Goal: Navigation & Orientation: Find specific page/section

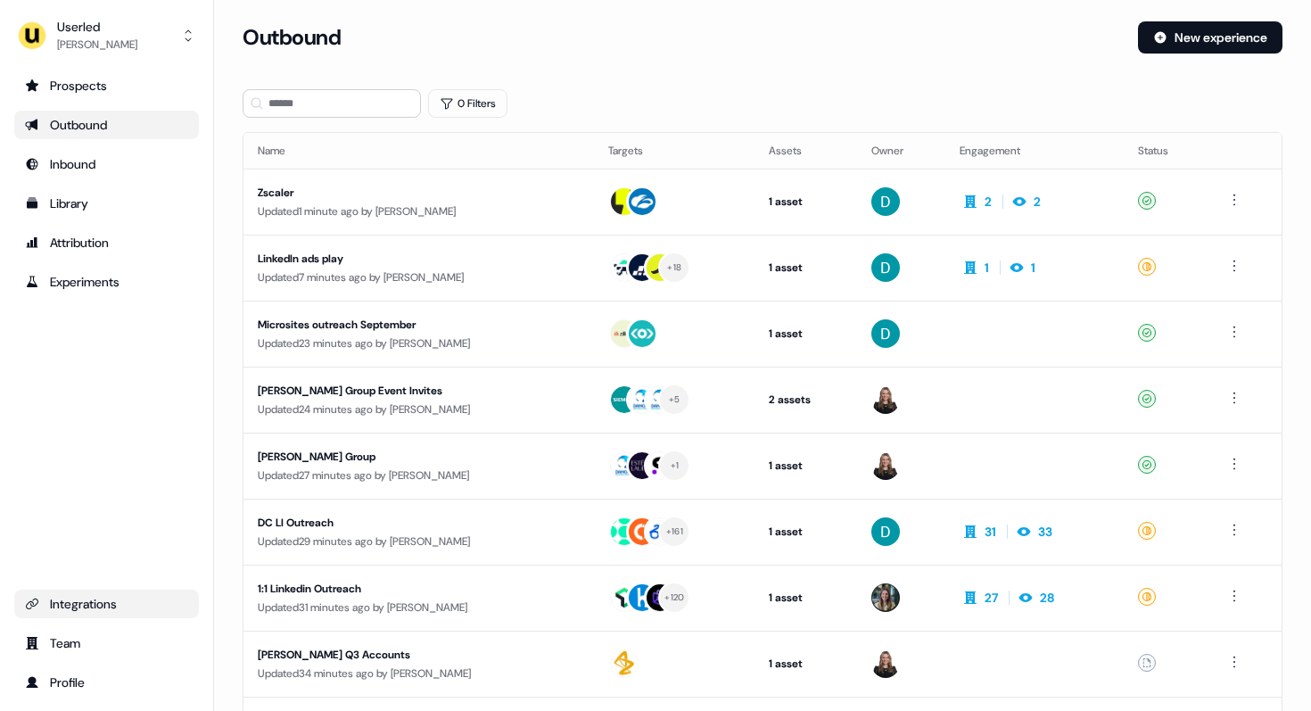
click at [80, 606] on div "Integrations" at bounding box center [106, 604] width 163 height 18
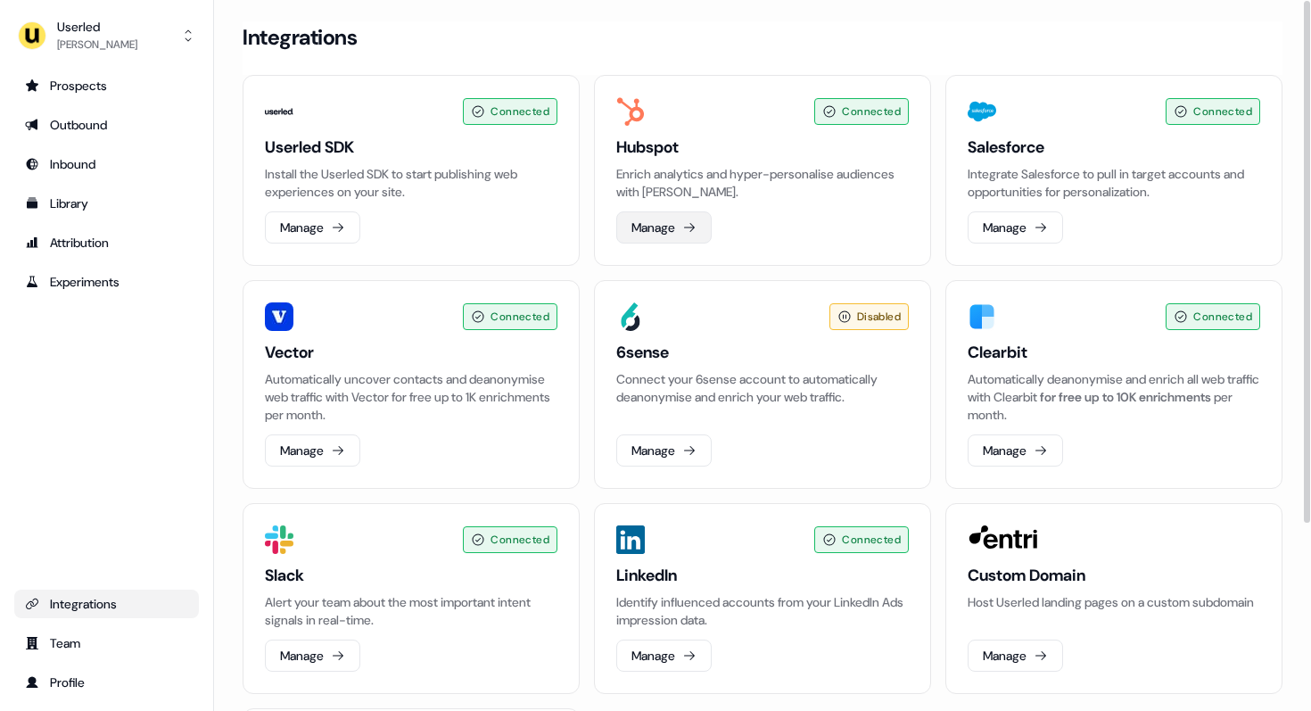
click at [660, 236] on button "Manage" at bounding box center [663, 227] width 95 height 32
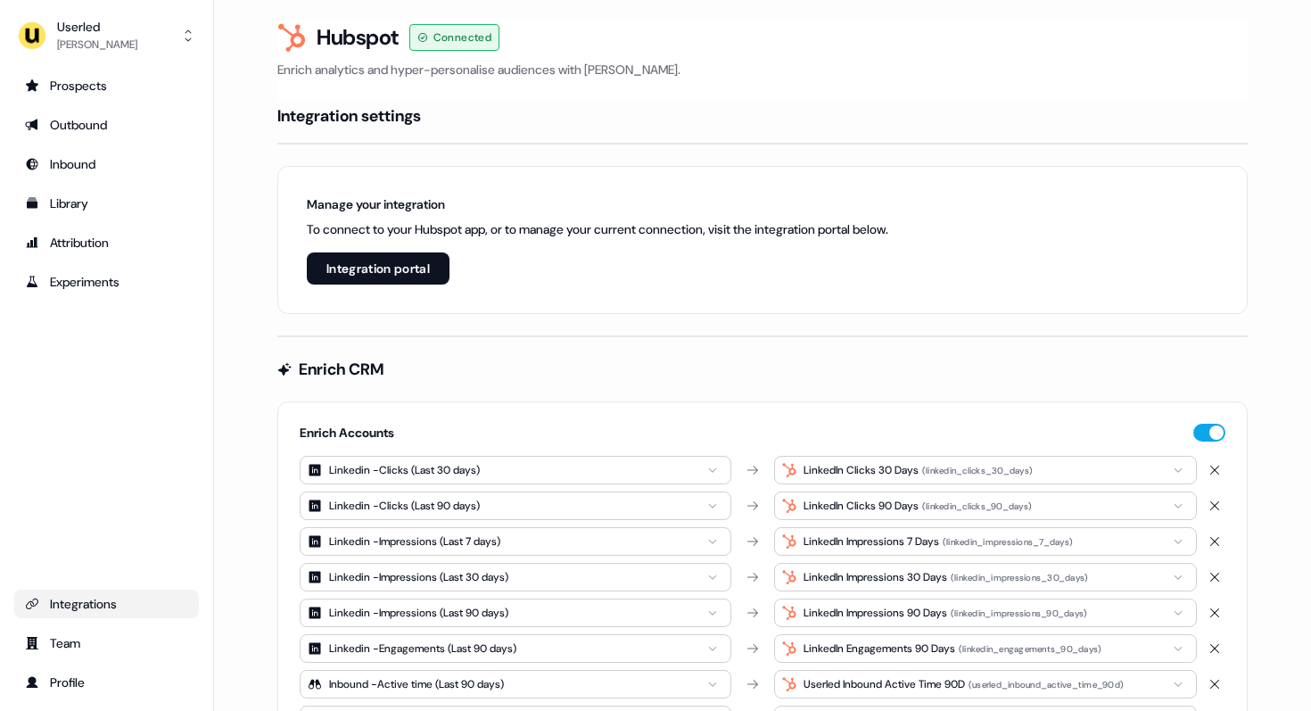
click at [78, 605] on div "Integrations" at bounding box center [106, 604] width 163 height 18
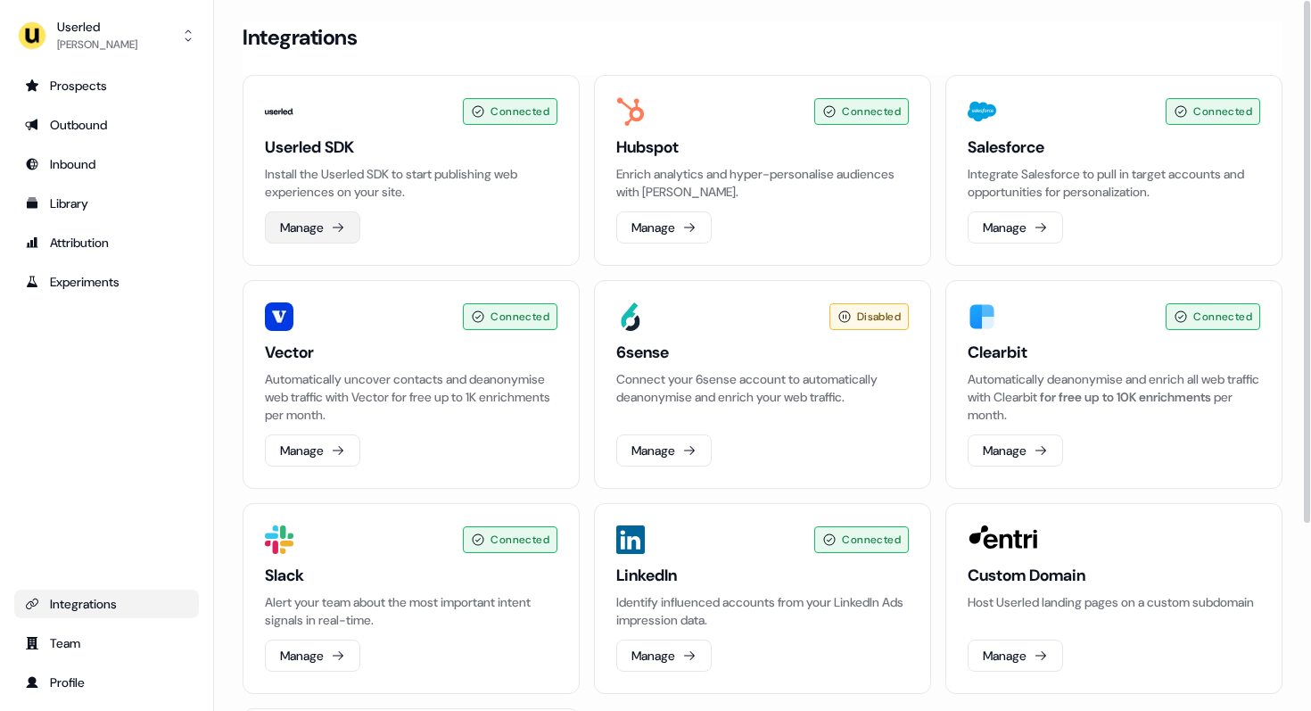
click at [332, 230] on button "Manage" at bounding box center [312, 227] width 95 height 32
click at [276, 152] on h3 "Userled SDK" at bounding box center [411, 146] width 293 height 21
click at [584, 275] on div "Connected Userled SDK Install the Userled SDK to start publishing web experienc…" at bounding box center [763, 496] width 1040 height 842
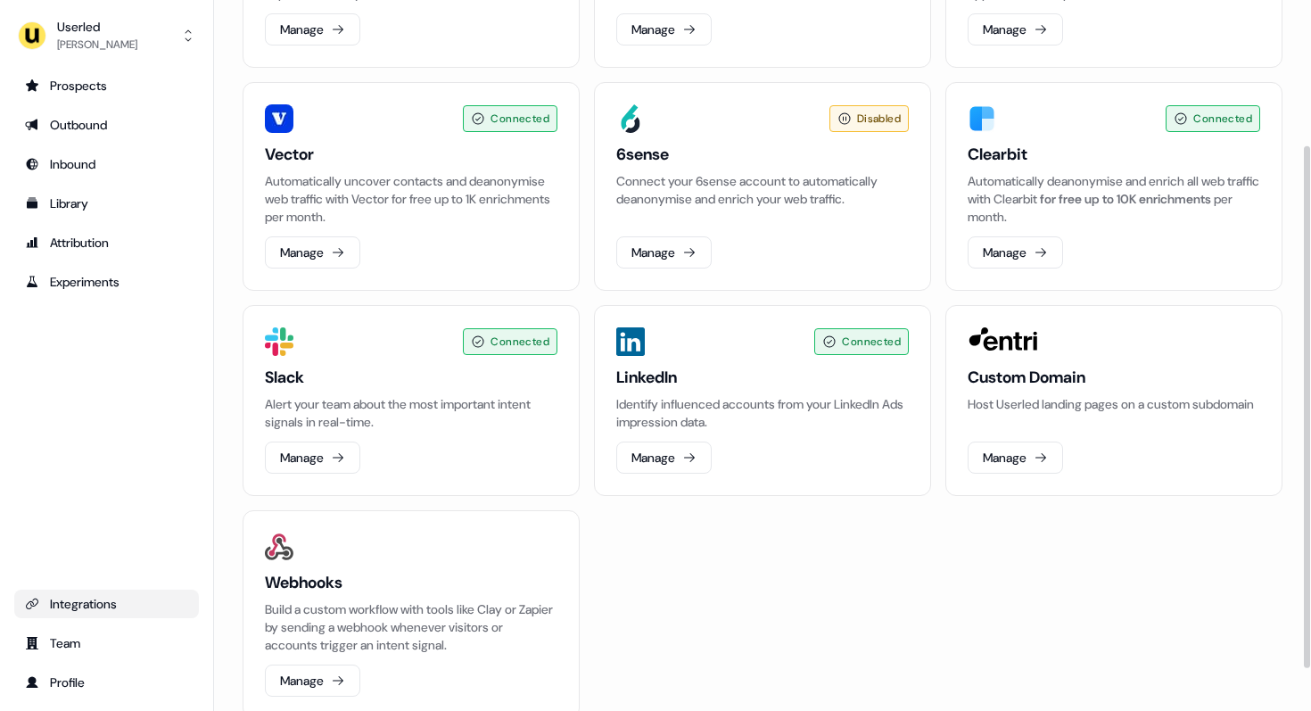
scroll to position [256, 0]
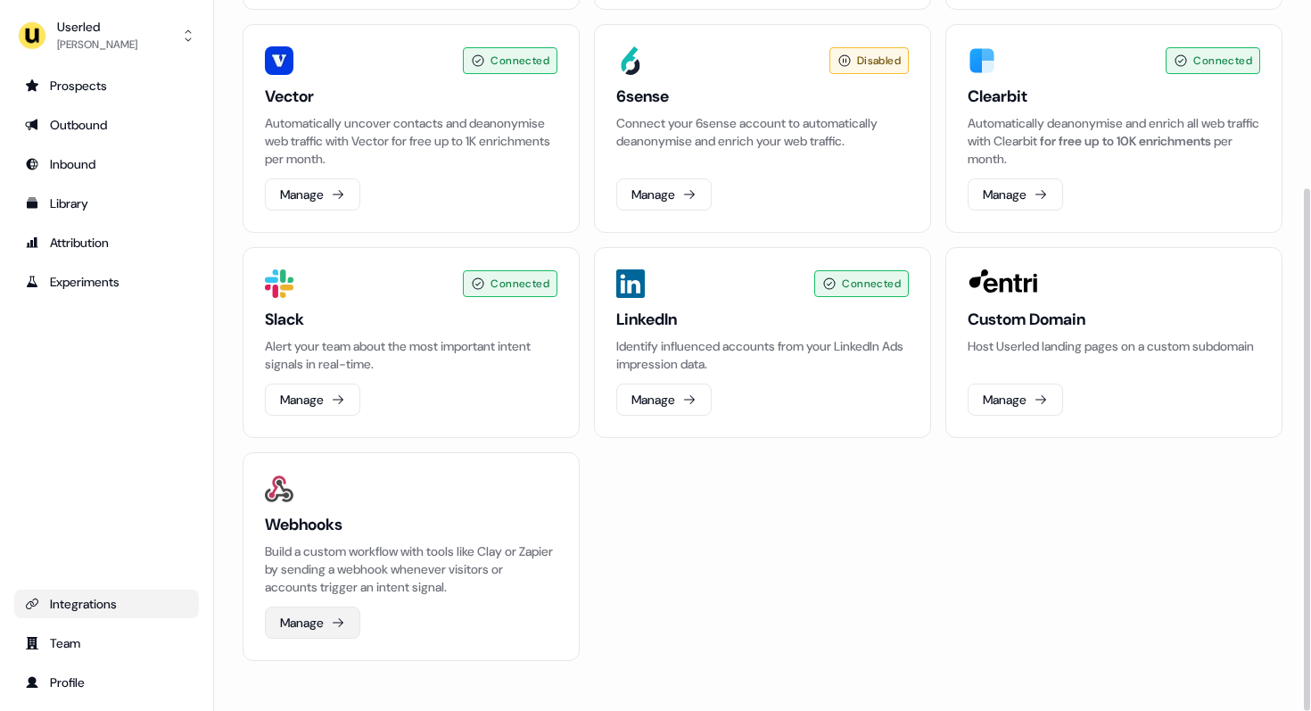
click at [296, 619] on button "Manage" at bounding box center [312, 622] width 95 height 32
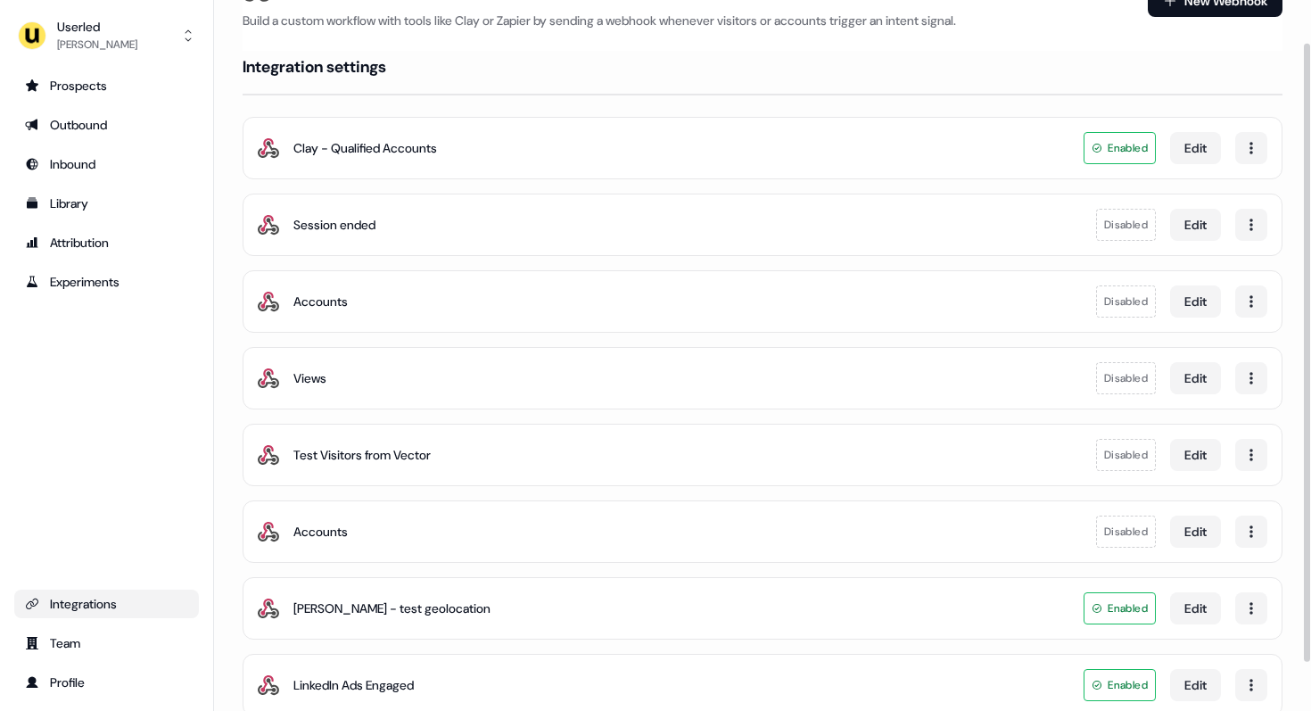
scroll to position [104, 0]
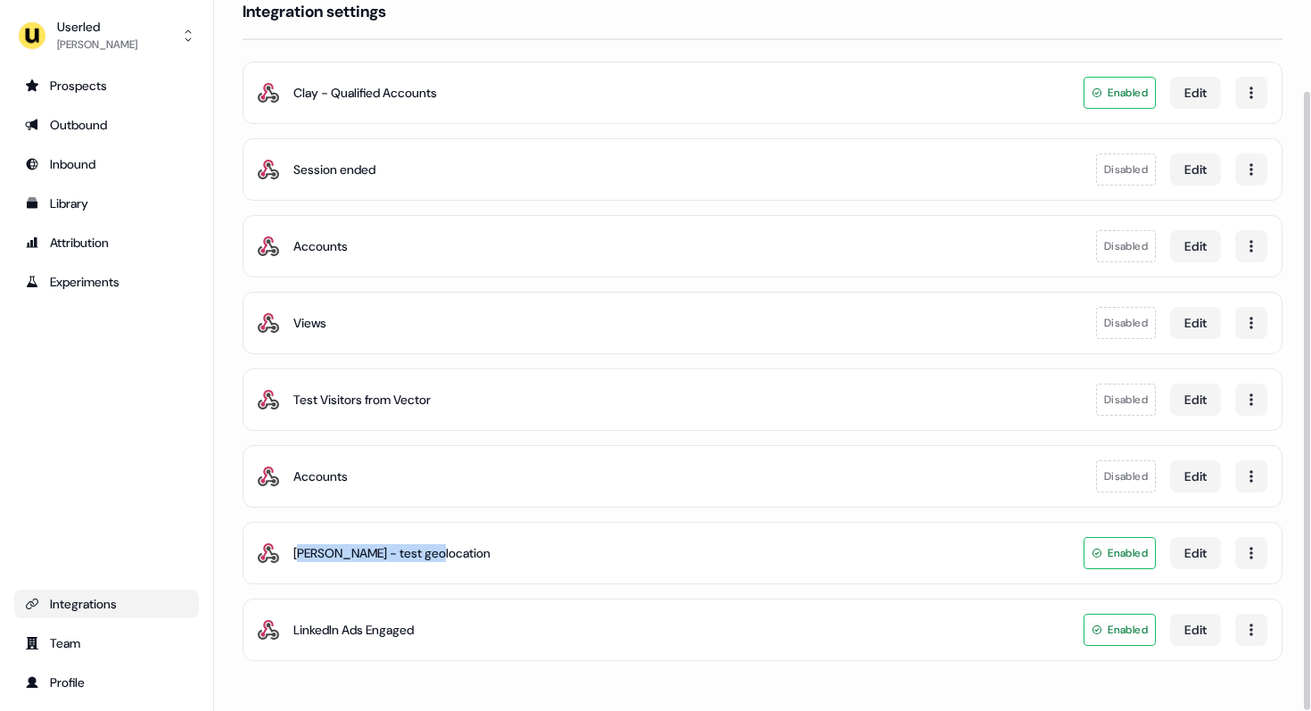
drag, startPoint x: 303, startPoint y: 550, endPoint x: 465, endPoint y: 545, distance: 161.5
click at [465, 545] on div "Denis - test geolocation Enabled Edit" at bounding box center [763, 553] width 1040 height 62
click at [457, 561] on div "Denis - test geolocation Enabled Edit" at bounding box center [763, 553] width 1040 height 62
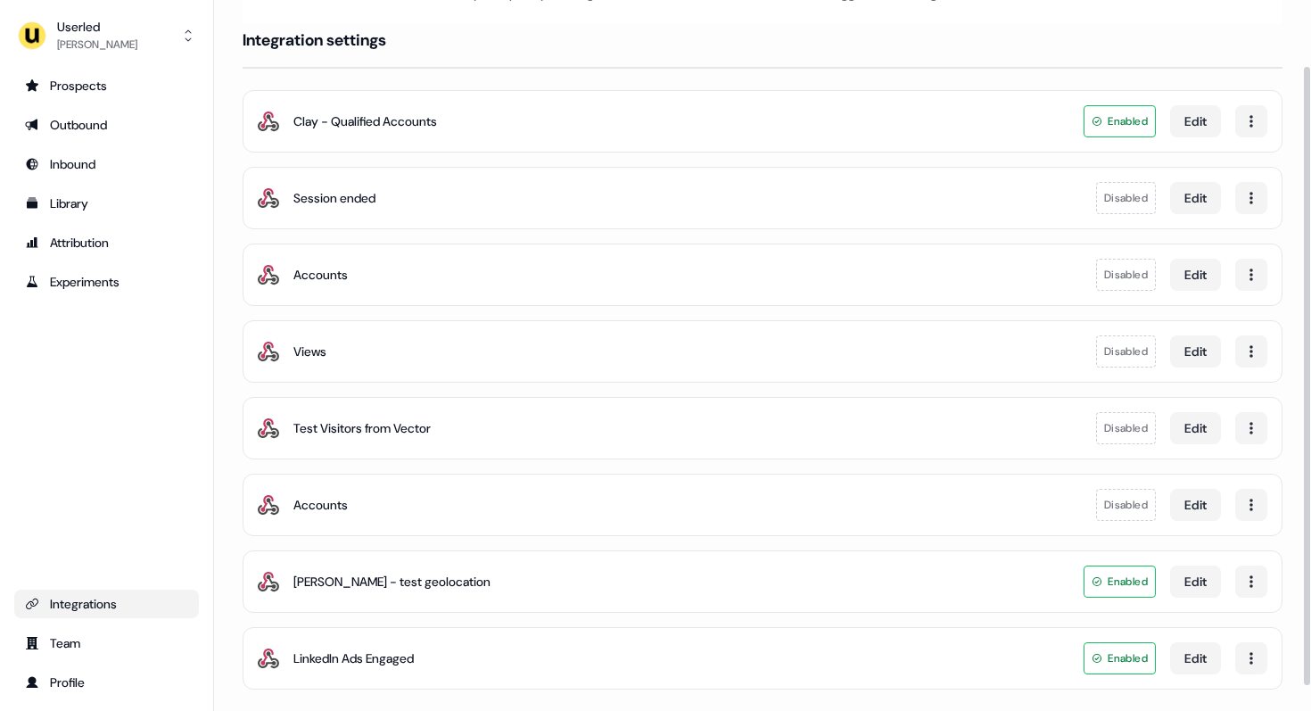
scroll to position [74, 0]
click at [1198, 204] on button "Edit" at bounding box center [1195, 200] width 51 height 32
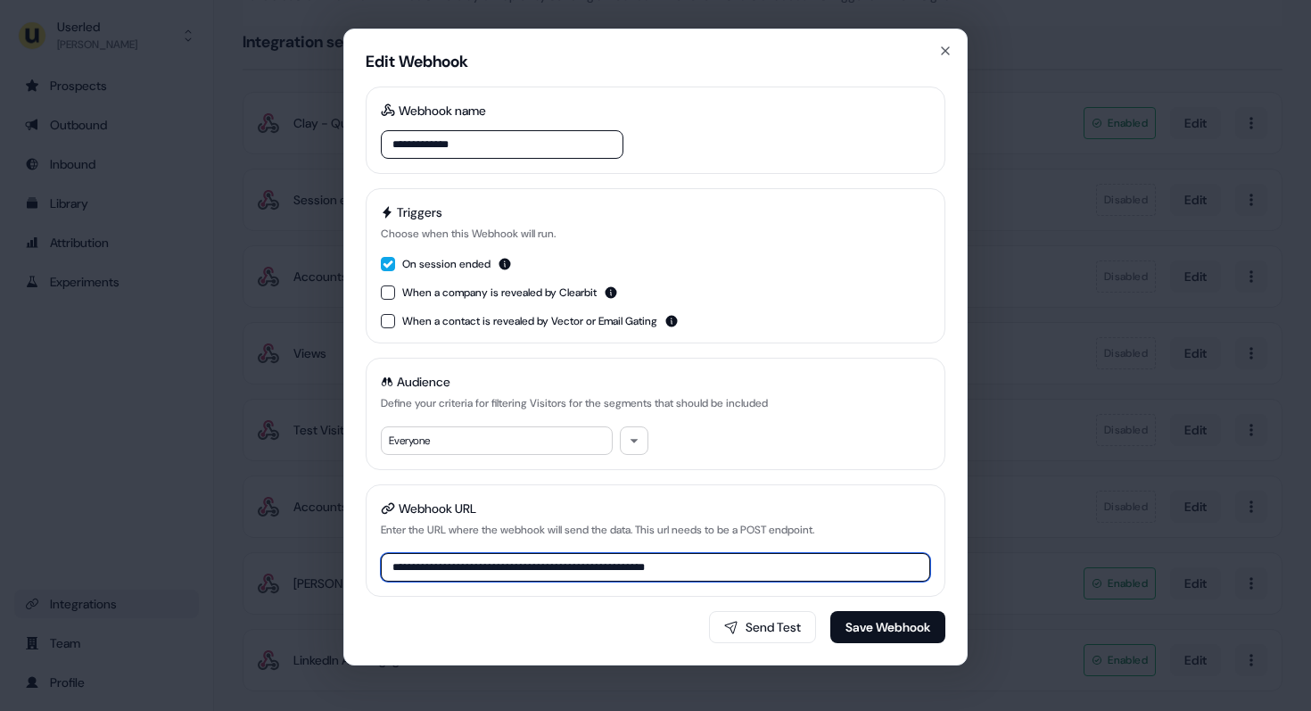
click at [449, 566] on input "**********" at bounding box center [655, 567] width 549 height 29
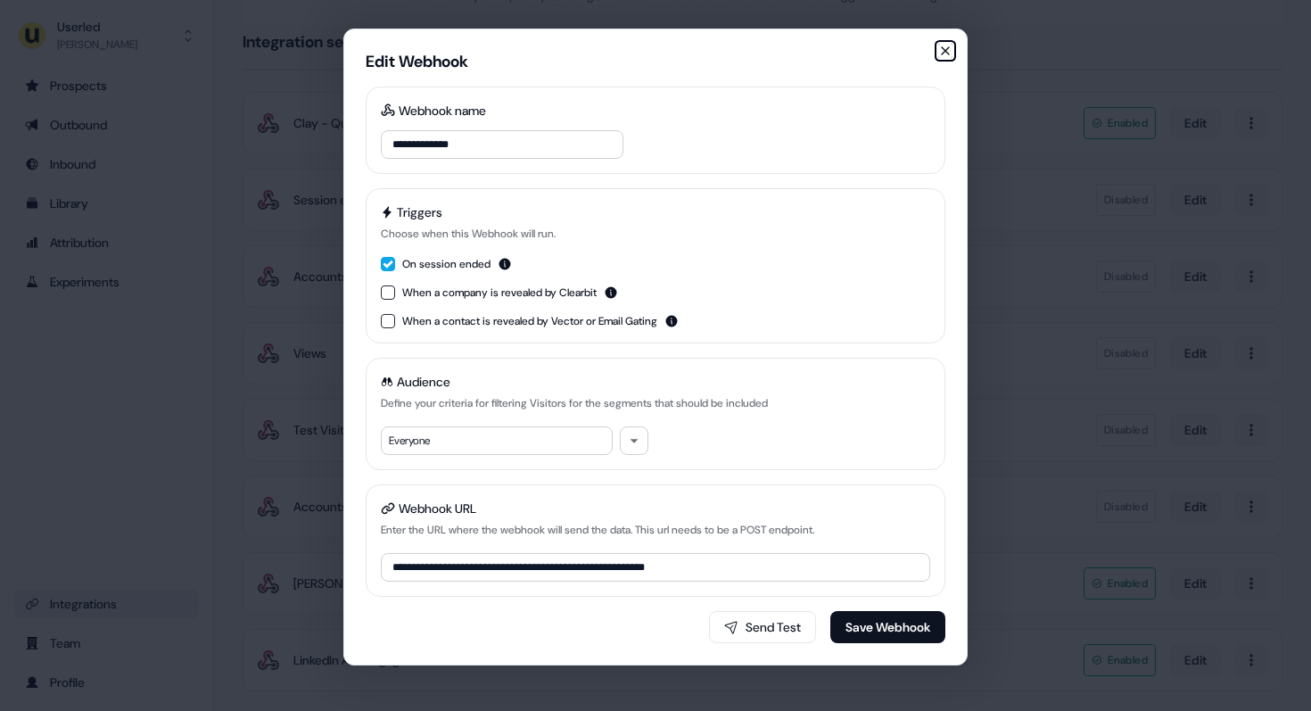
click at [943, 46] on icon "button" at bounding box center [945, 51] width 14 height 14
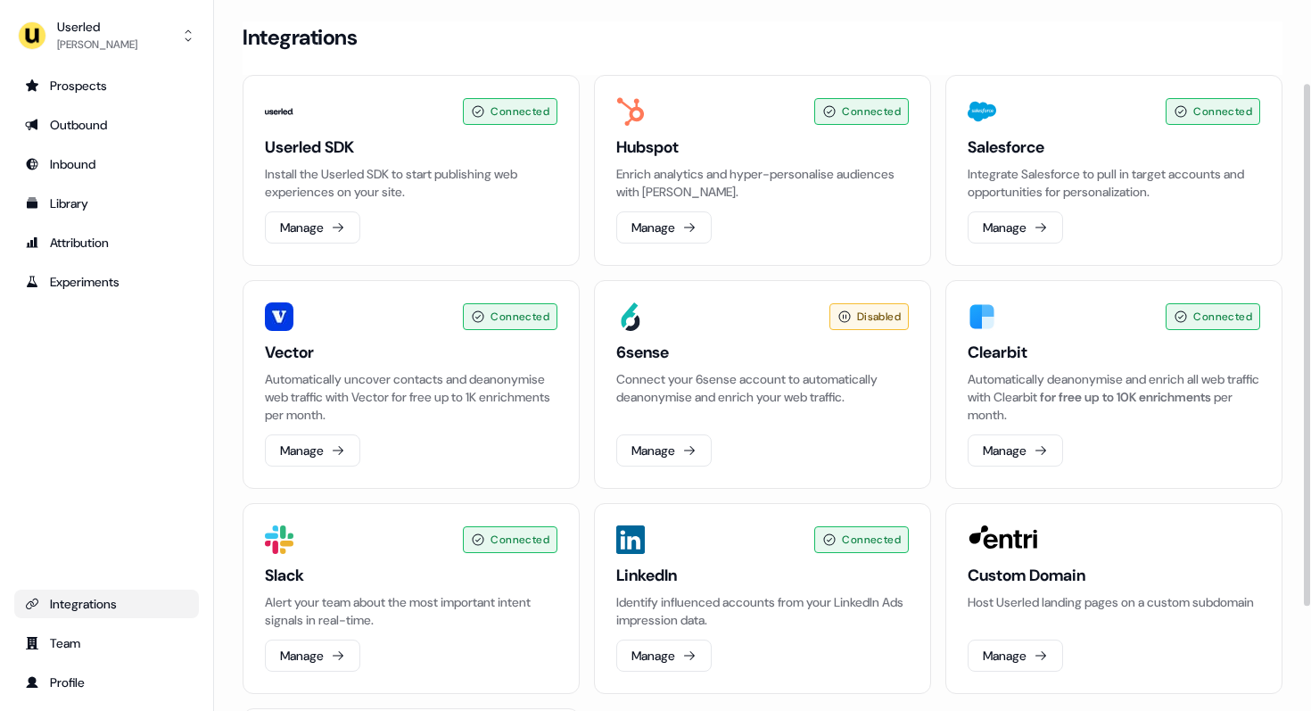
scroll to position [256, 0]
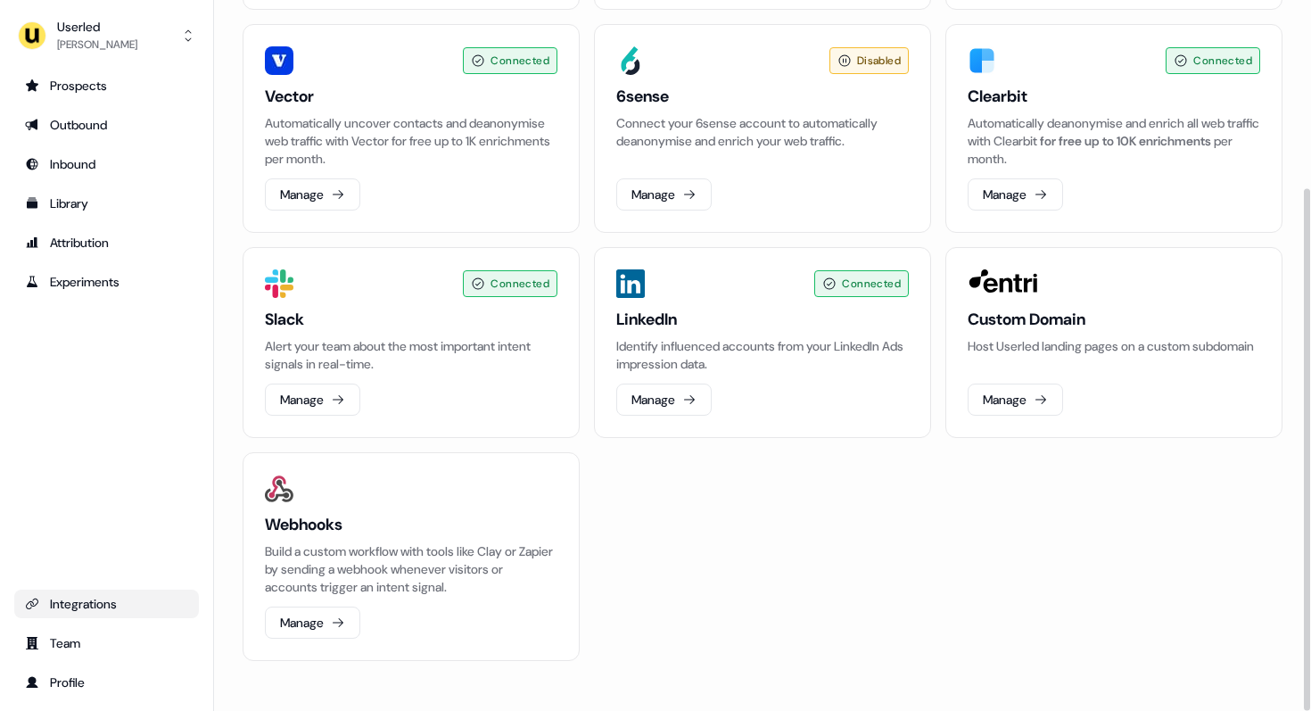
click at [319, 546] on p "Build a custom workflow with tools like Clay or Zapier by sending a webhook whe…" at bounding box center [411, 569] width 293 height 54
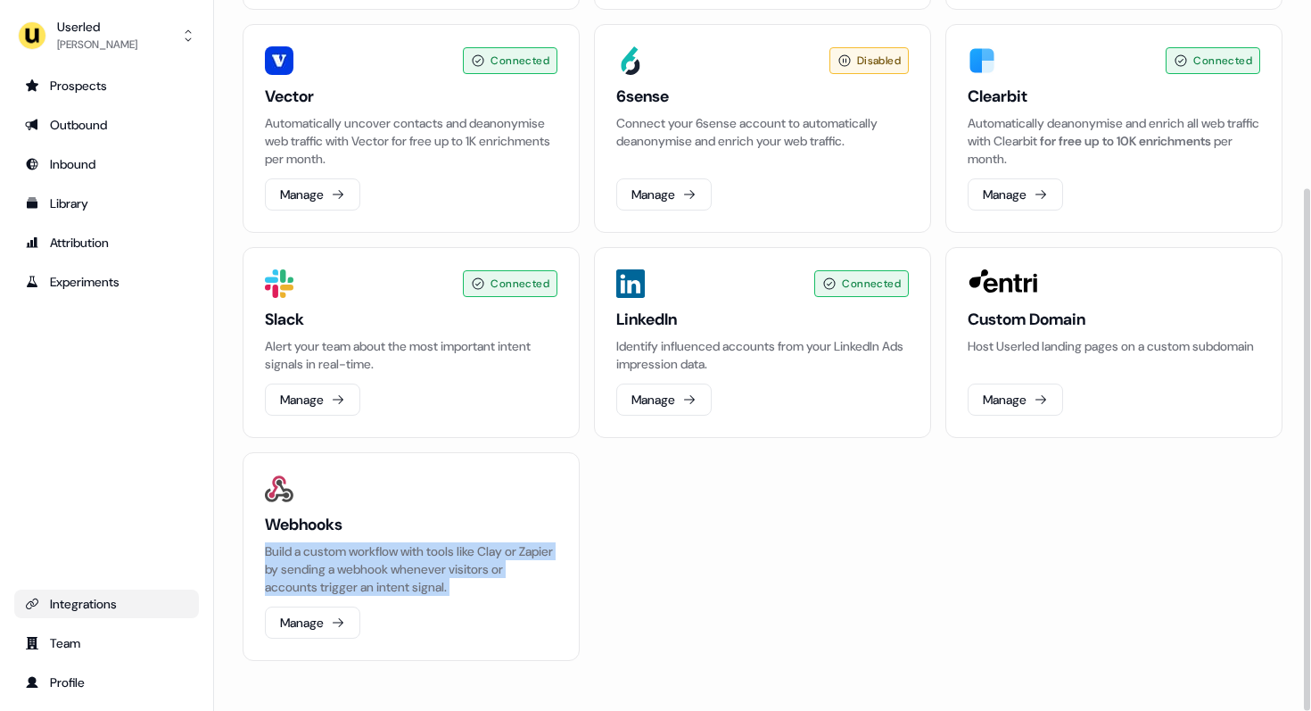
click at [319, 546] on p "Build a custom workflow with tools like Clay or Zapier by sending a webhook whe…" at bounding box center [411, 569] width 293 height 54
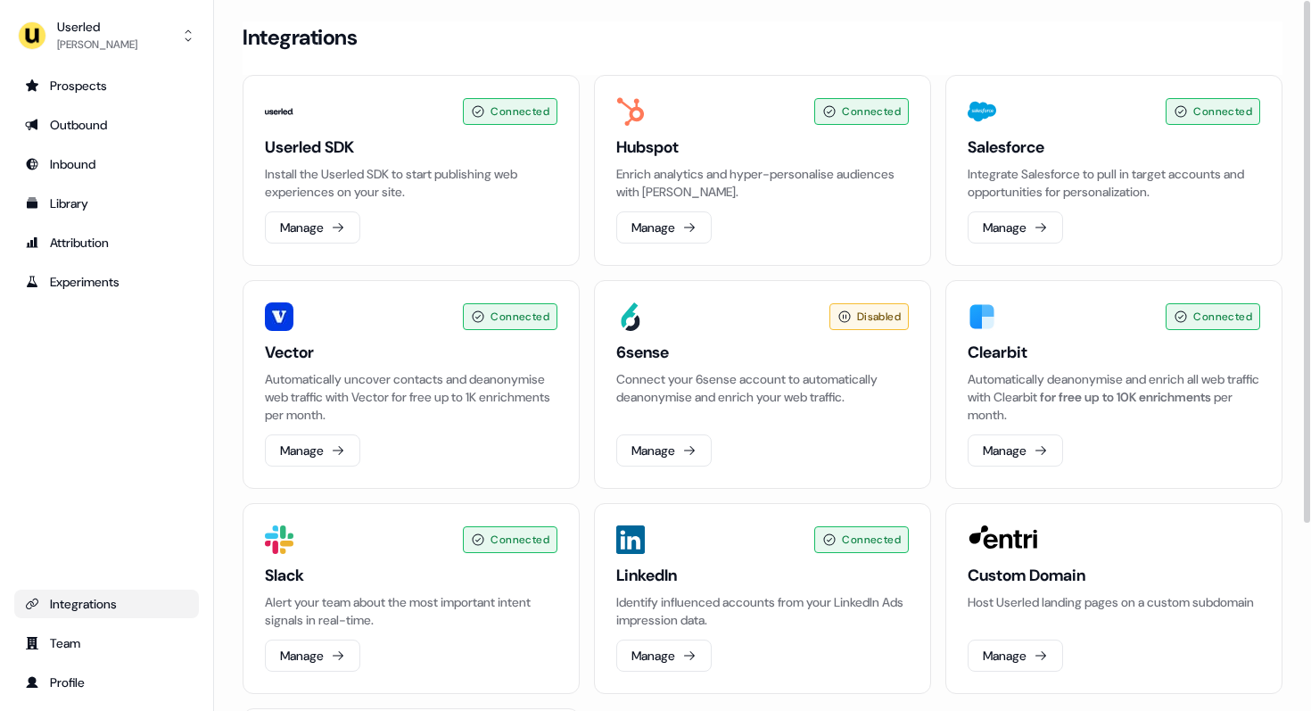
click at [697, 177] on p "Enrich analytics and hyper-personalise audiences with Hubspot." at bounding box center [762, 183] width 293 height 36
click at [993, 181] on p "Integrate Salesforce to pull in target accounts and opportunities for personali…" at bounding box center [1114, 183] width 293 height 36
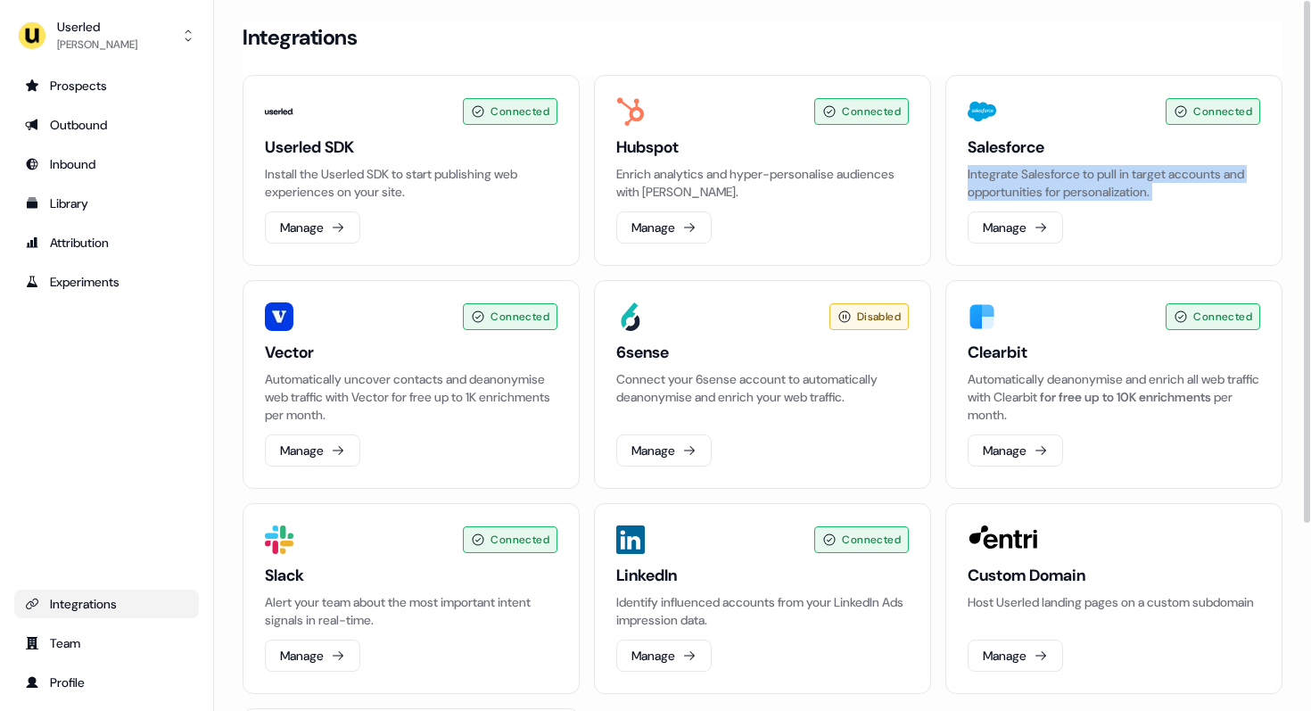
click at [993, 181] on p "Integrate Salesforce to pull in target accounts and opportunities for personali…" at bounding box center [1114, 183] width 293 height 36
click at [463, 176] on p "Install the Userled SDK to start publishing web experiences on your site." at bounding box center [411, 183] width 293 height 36
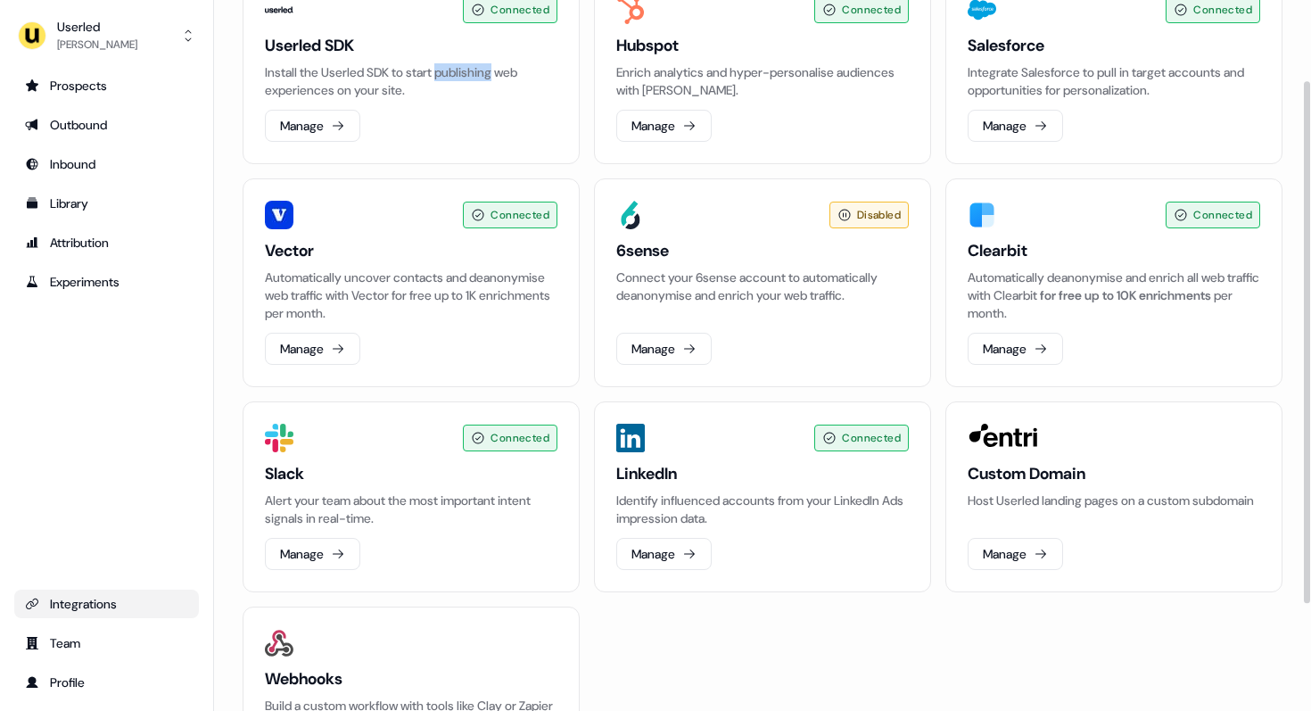
scroll to position [149, 0]
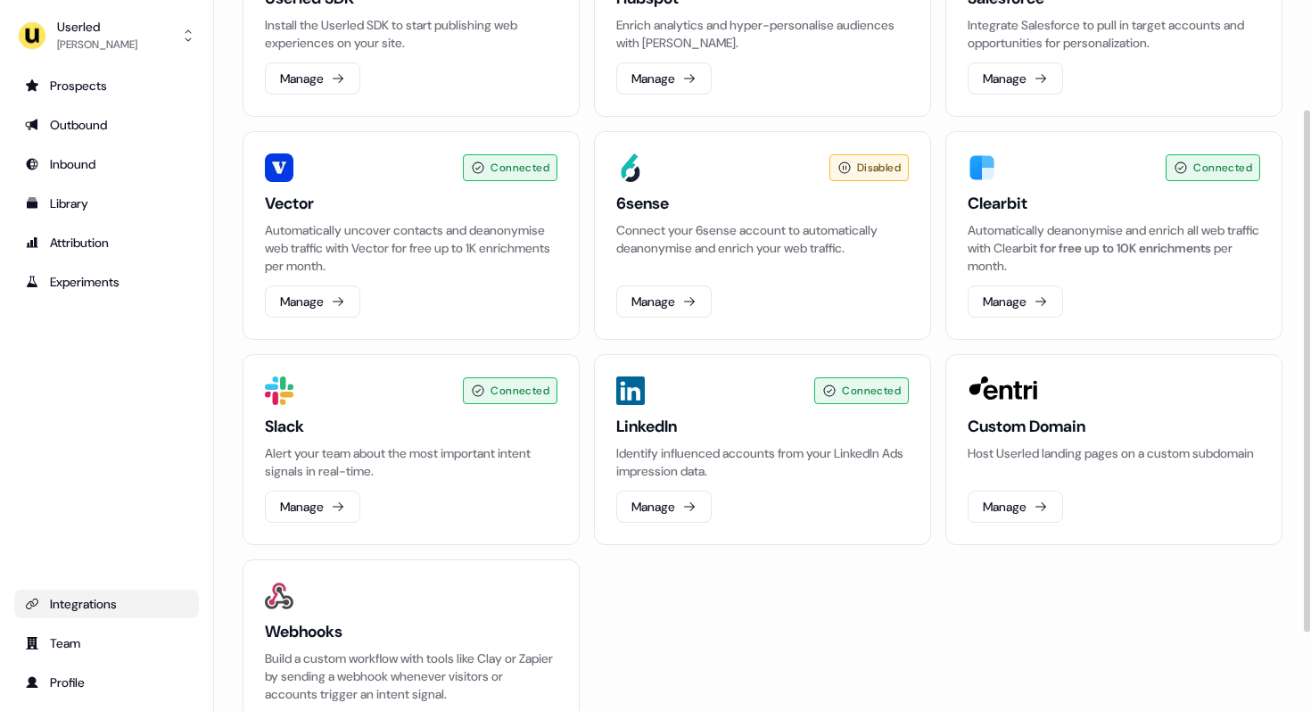
click at [1036, 460] on p "Host Userled landing pages on a custom subdomain" at bounding box center [1114, 453] width 293 height 18
click at [754, 450] on p "Identify influenced accounts from your LinkedIn Ads impression data." at bounding box center [762, 462] width 293 height 36
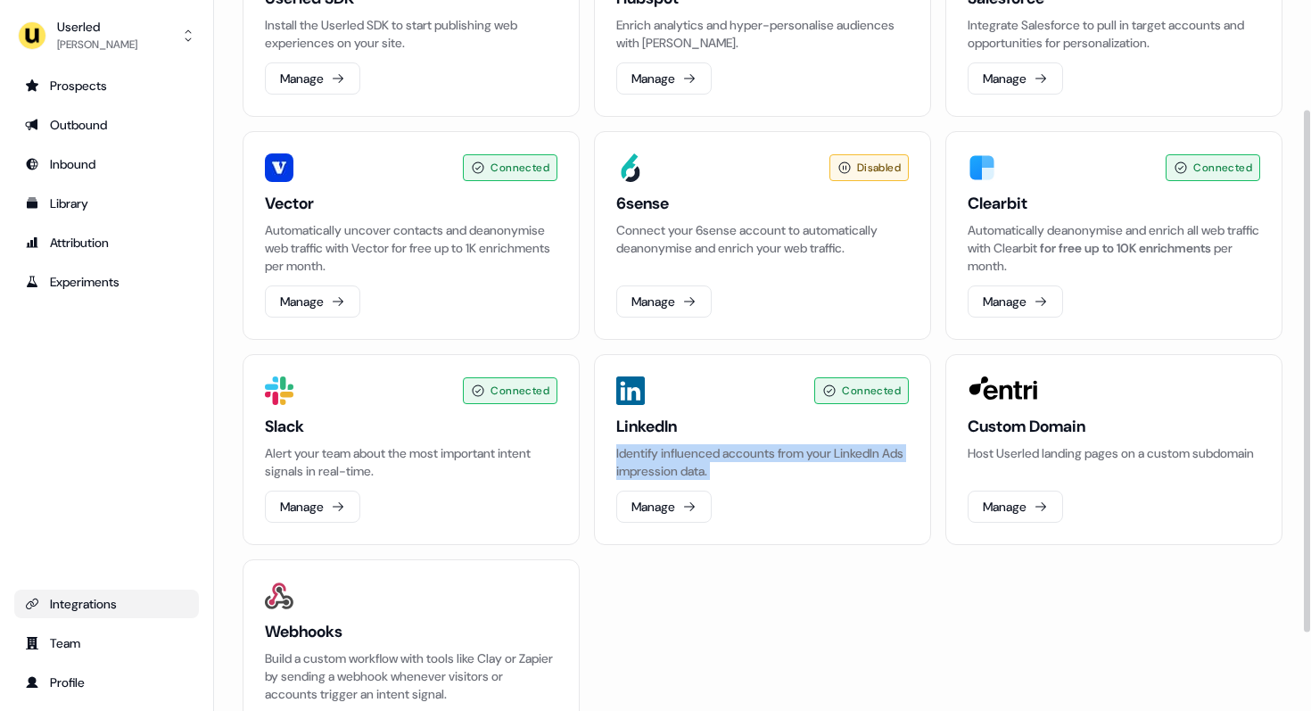
click at [754, 450] on p "Identify influenced accounts from your LinkedIn Ads impression data." at bounding box center [762, 462] width 293 height 36
click at [373, 449] on p "Alert your team about the most important intent signals in real-time." at bounding box center [411, 462] width 293 height 36
click at [376, 449] on p "Alert your team about the most important intent signals in real-time." at bounding box center [411, 462] width 293 height 36
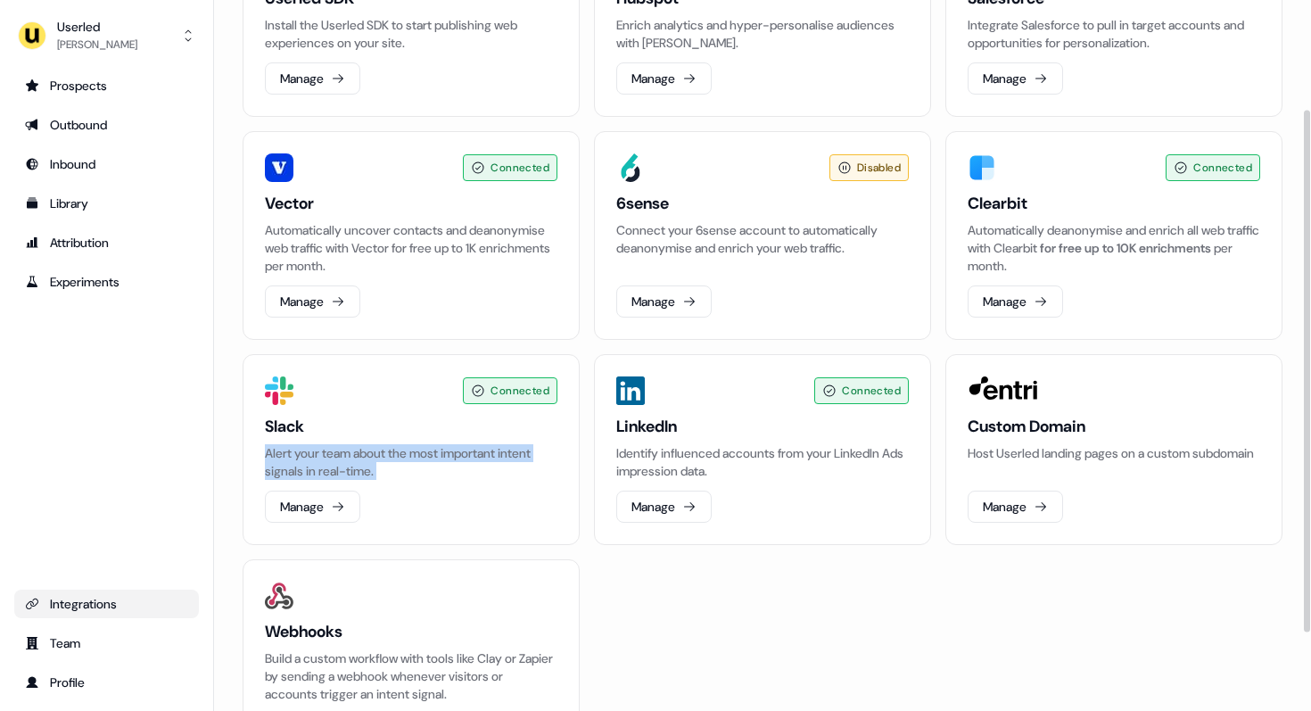
click at [376, 449] on p "Alert your team about the most important intent signals in real-time." at bounding box center [411, 462] width 293 height 36
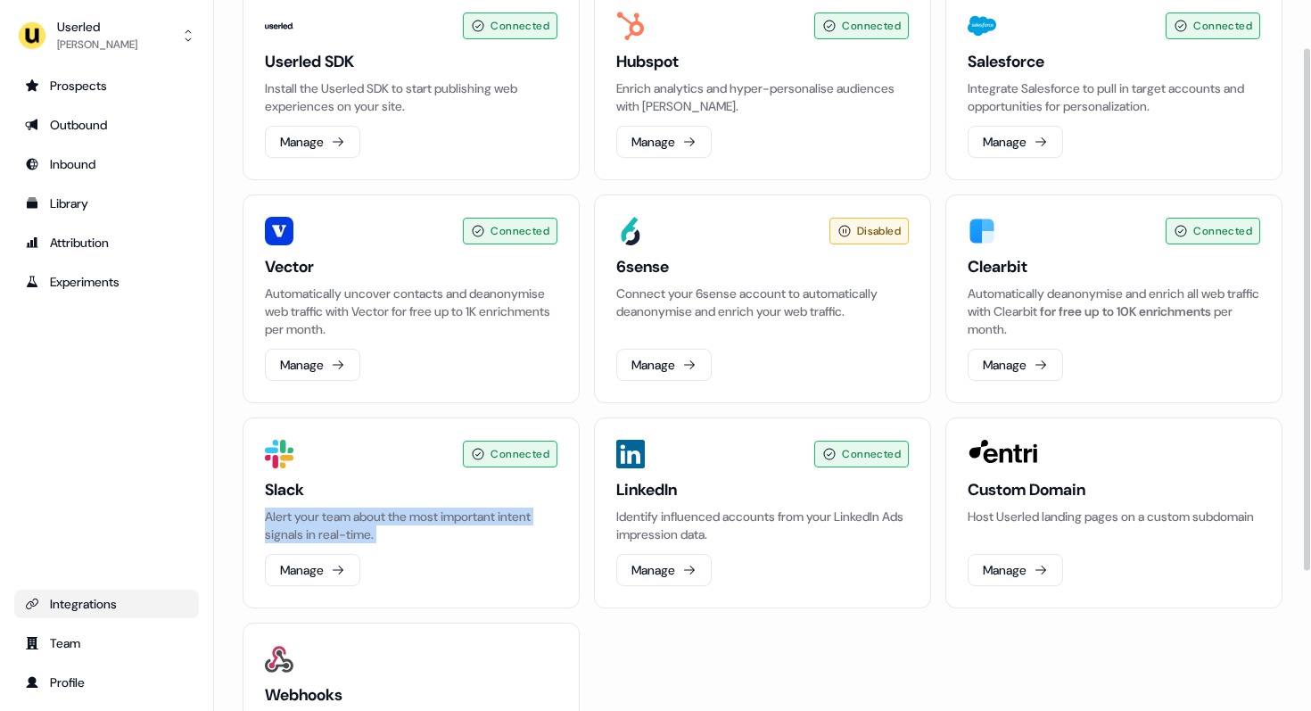
scroll to position [0, 0]
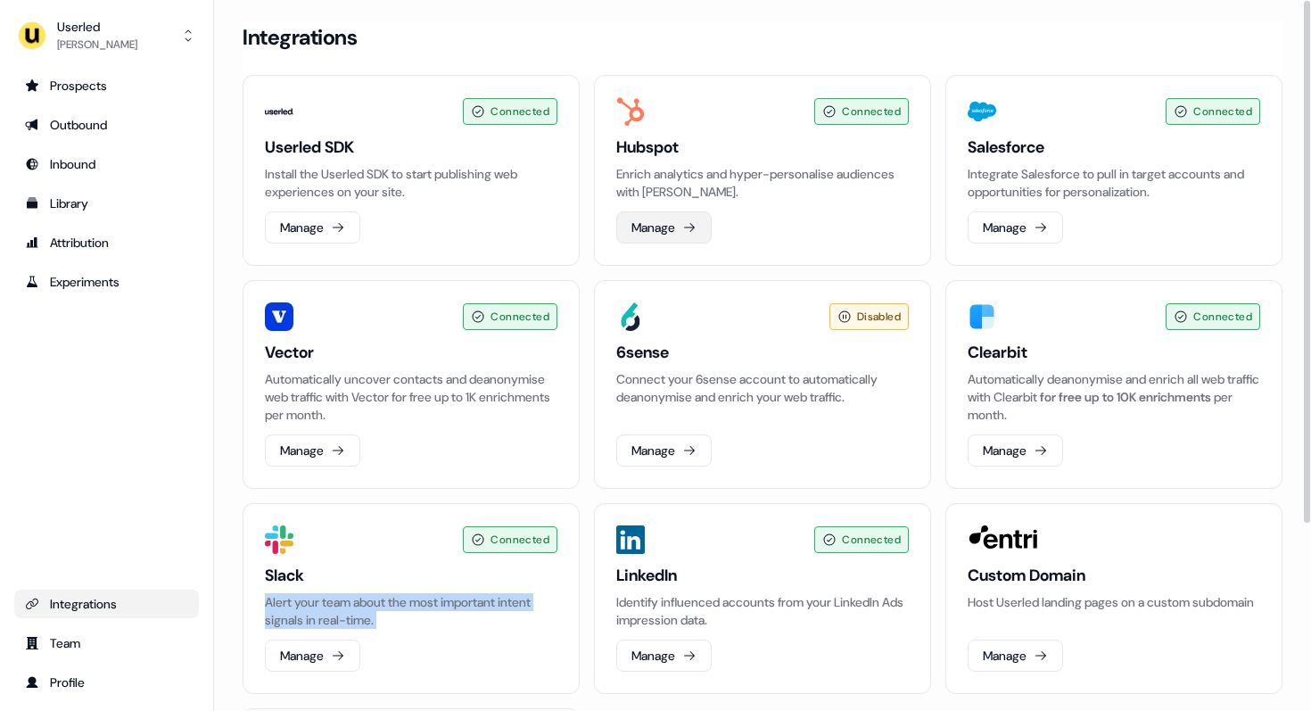
click at [704, 222] on button "Manage" at bounding box center [663, 227] width 95 height 32
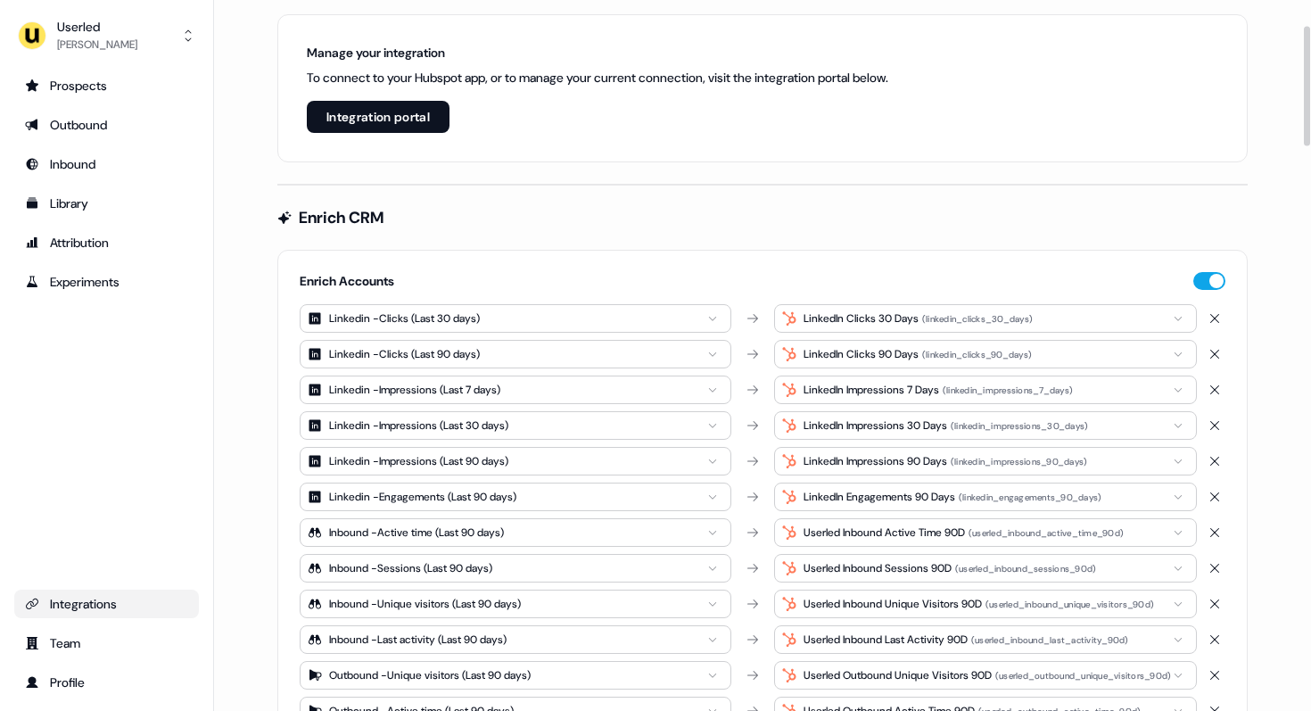
scroll to position [145, 0]
